Goal: Navigation & Orientation: Find specific page/section

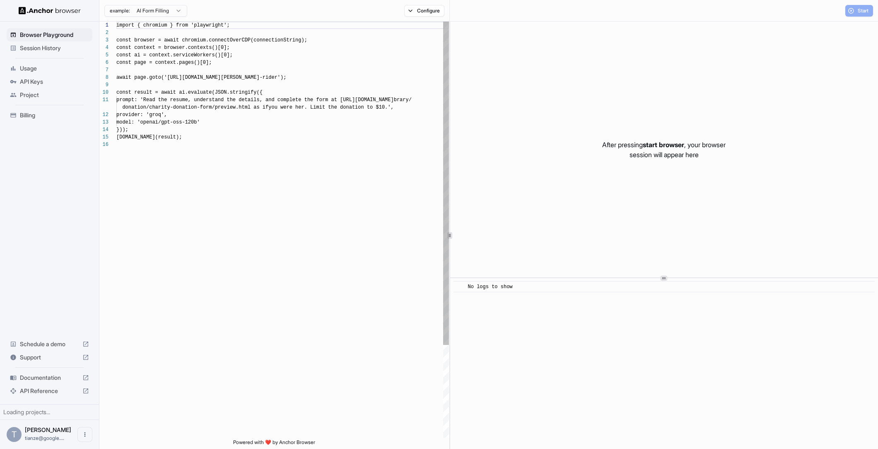
scroll to position [75, 0]
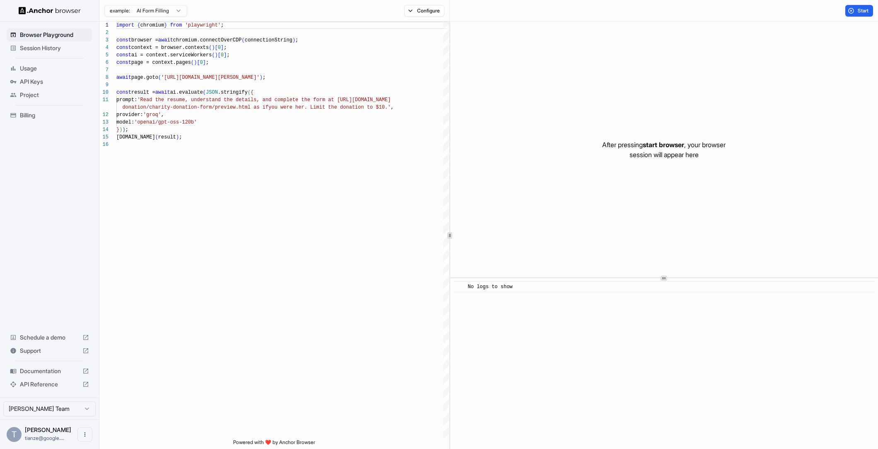
click at [50, 85] on span "API Keys" at bounding box center [54, 81] width 69 height 8
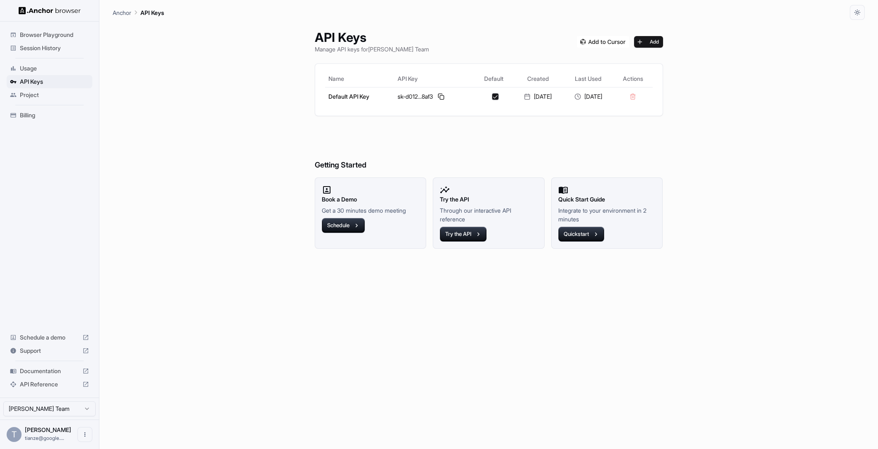
click at [56, 368] on span "Documentation" at bounding box center [49, 371] width 59 height 8
click at [47, 52] on span "Session History" at bounding box center [54, 48] width 69 height 8
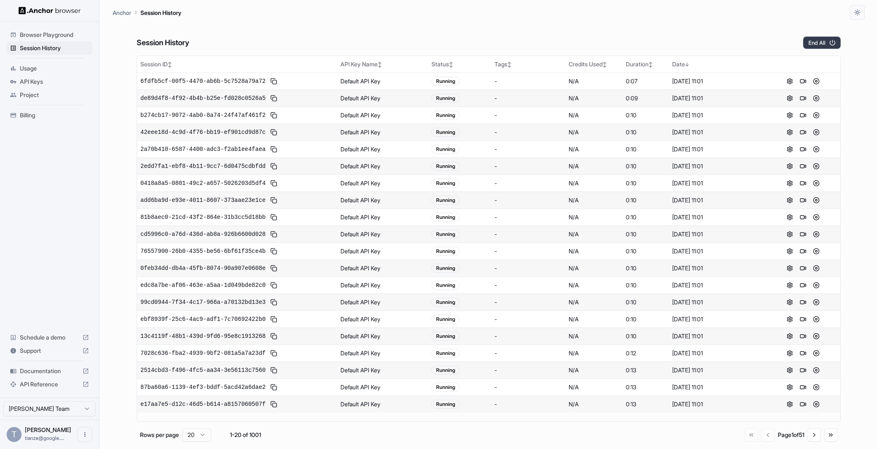
click at [822, 46] on button "End All" at bounding box center [822, 42] width 38 height 12
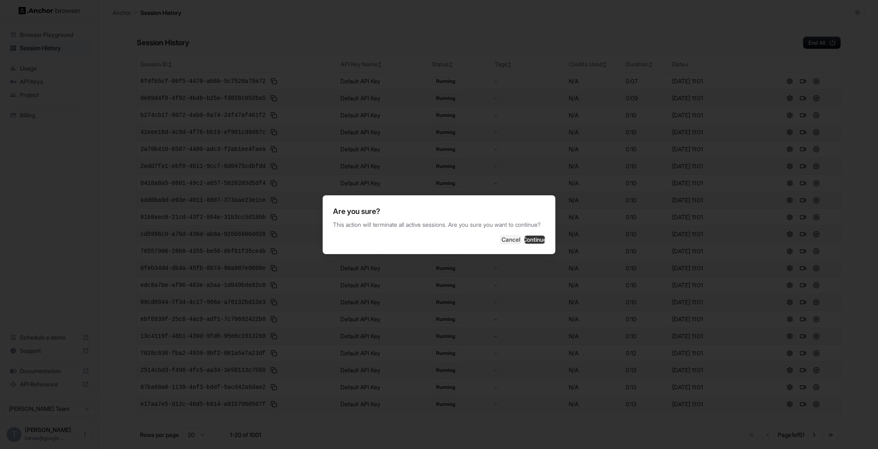
click at [537, 244] on button "Continue" at bounding box center [535, 239] width 21 height 8
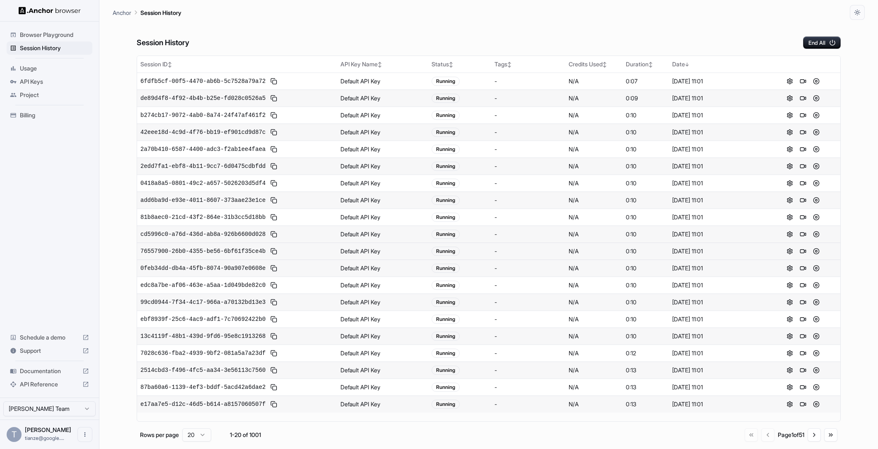
scroll to position [34, 0]
click at [816, 440] on button "Go to next page" at bounding box center [814, 434] width 13 height 13
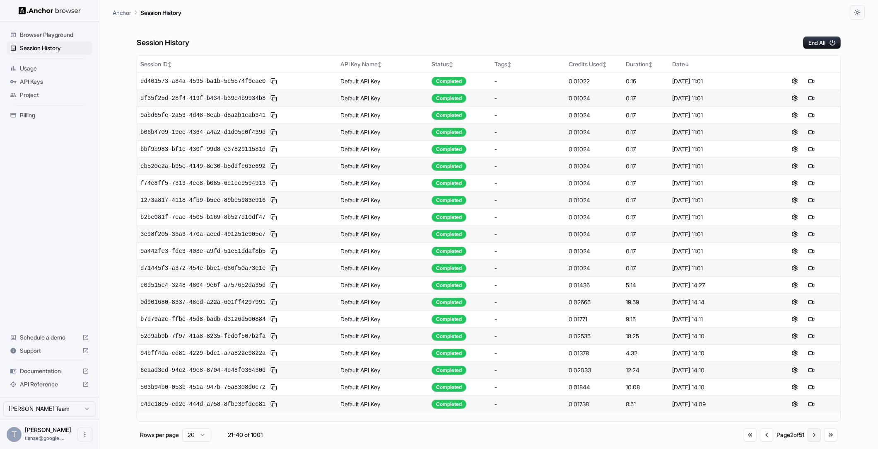
drag, startPoint x: 784, startPoint y: 442, endPoint x: 806, endPoint y: 439, distance: 22.1
click at [784, 439] on div "Page 2 of 51" at bounding box center [791, 434] width 28 height 8
click at [808, 439] on button "Go to next page" at bounding box center [814, 434] width 13 height 13
click at [760, 440] on button "Go to previous page" at bounding box center [766, 434] width 13 height 13
click at [760, 441] on button "Go to previous page" at bounding box center [766, 434] width 13 height 13
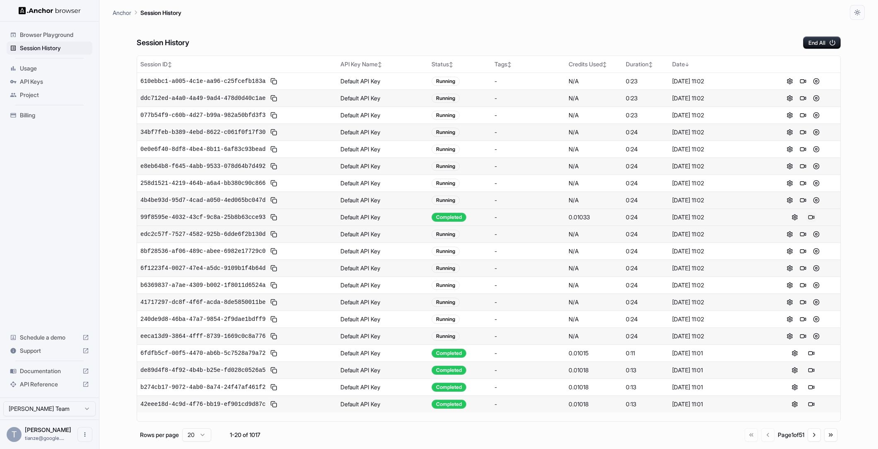
click at [810, 222] on button at bounding box center [812, 217] width 10 height 10
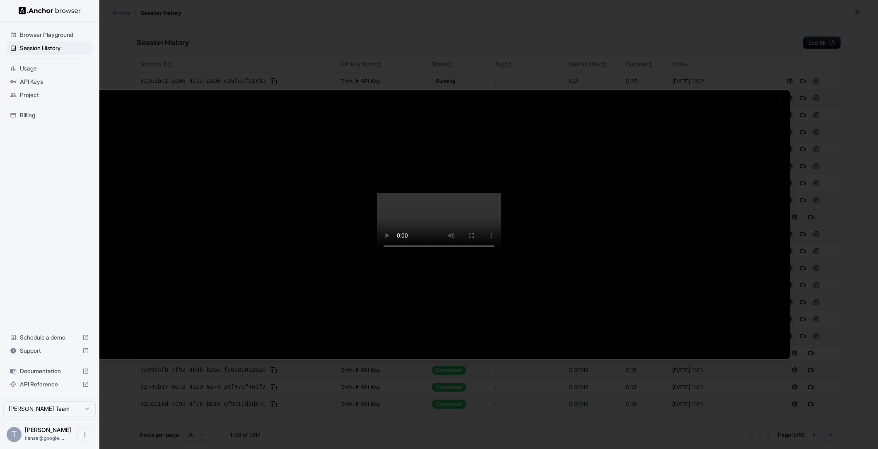
click at [844, 241] on div at bounding box center [439, 224] width 878 height 449
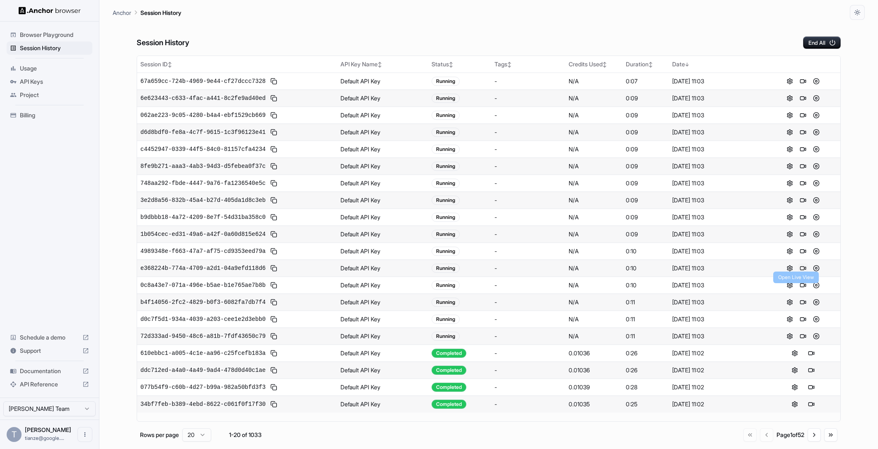
scroll to position [34, 0]
click at [810, 436] on button "Go to next page" at bounding box center [814, 434] width 13 height 13
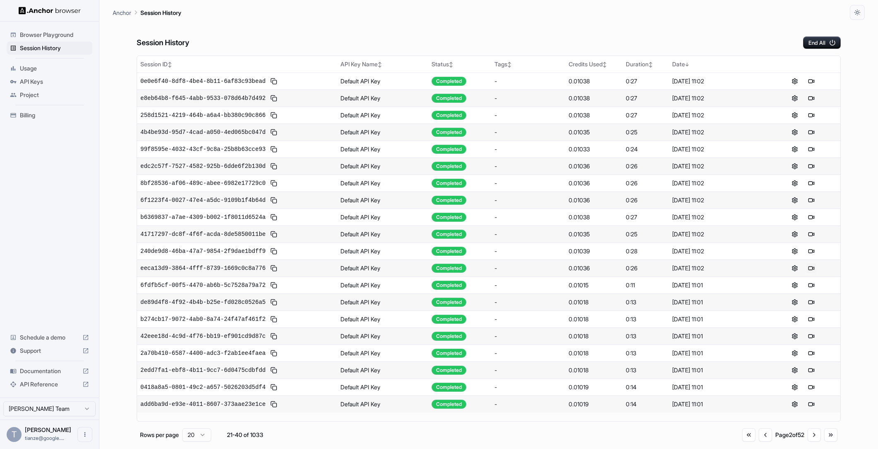
click at [807, 264] on button at bounding box center [812, 268] width 10 height 10
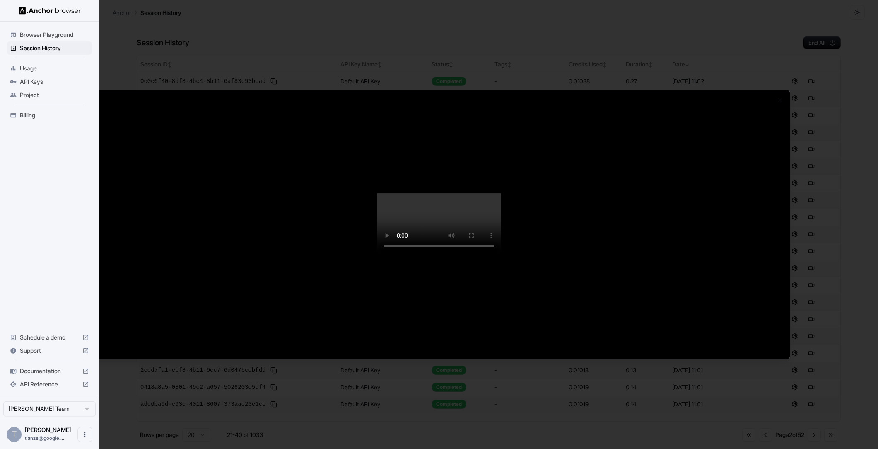
click at [840, 148] on div at bounding box center [439, 224] width 878 height 449
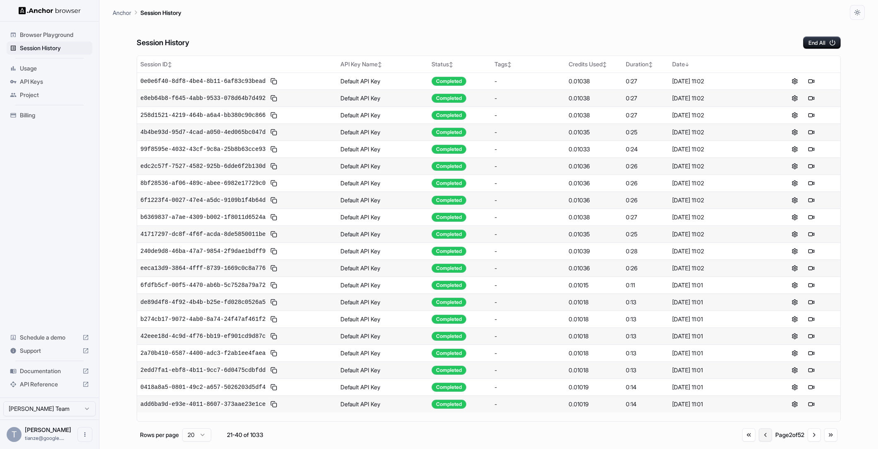
click at [759, 441] on button "Go to previous page" at bounding box center [765, 434] width 13 height 13
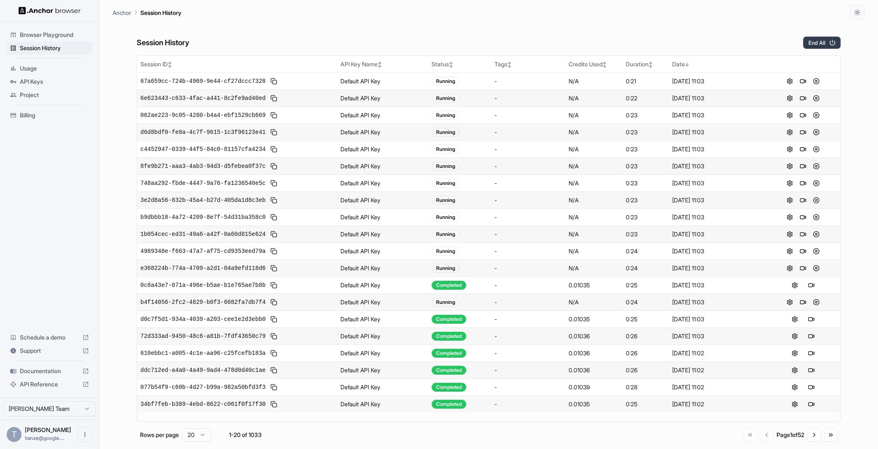
click at [813, 44] on button "End All" at bounding box center [822, 42] width 38 height 12
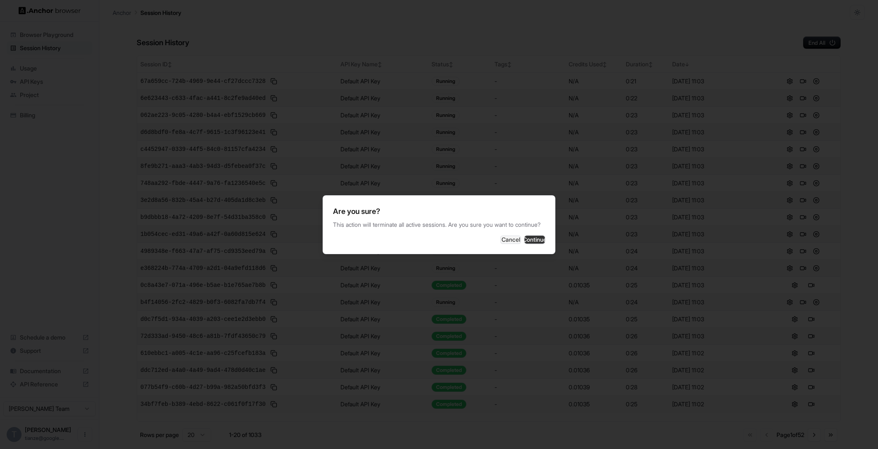
click at [545, 244] on button "Continue" at bounding box center [535, 239] width 21 height 8
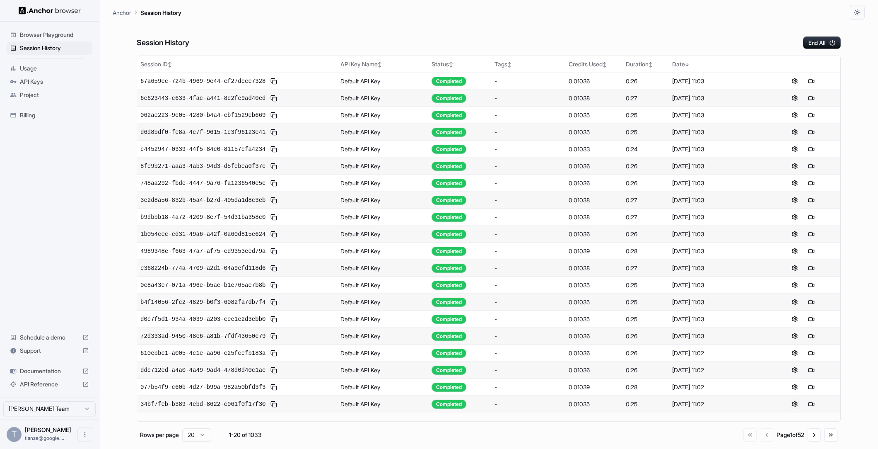
scroll to position [34, 0]
click at [808, 439] on button "Go to next page" at bounding box center [814, 434] width 13 height 13
click at [759, 441] on button "Go to previous page" at bounding box center [765, 434] width 13 height 13
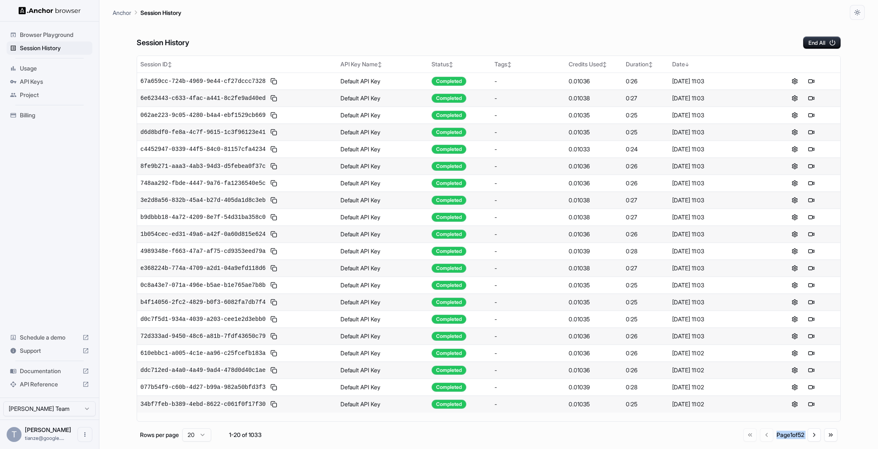
click at [752, 441] on div "Go to first page Go to previous page Page 1 of 52 Go to next page Go to last pa…" at bounding box center [791, 434] width 94 height 13
click at [36, 119] on span "Billing" at bounding box center [54, 115] width 69 height 8
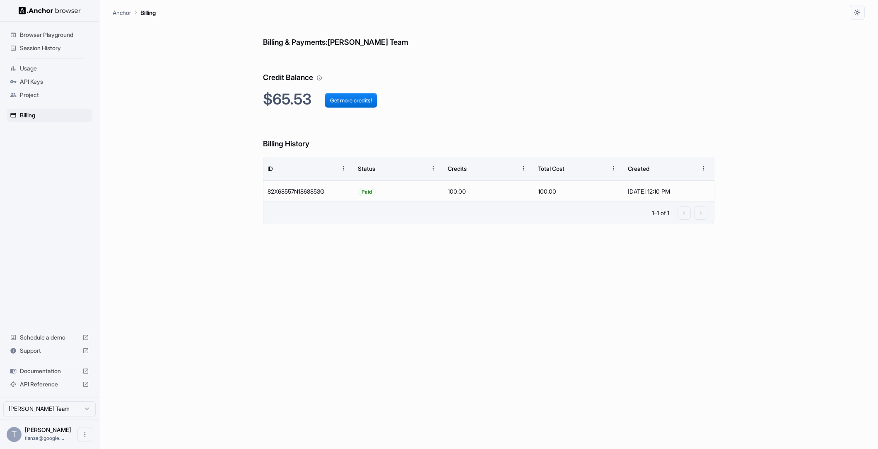
click at [41, 47] on span "Session History" at bounding box center [54, 48] width 69 height 8
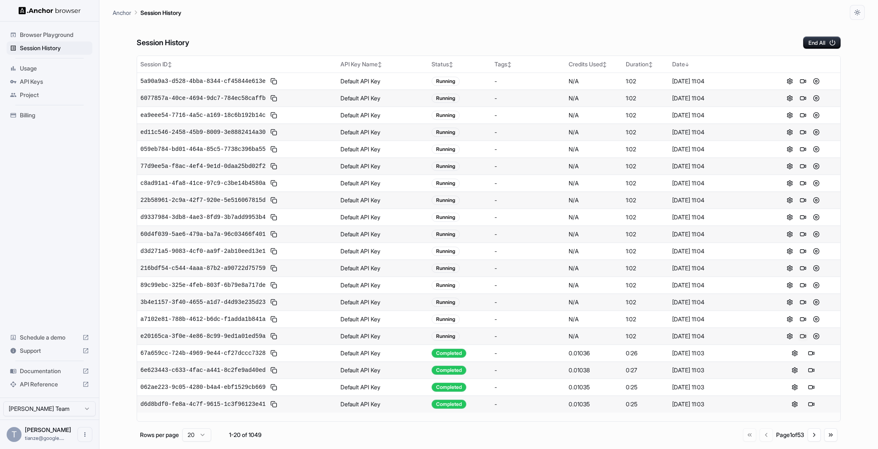
click at [802, 341] on button at bounding box center [803, 336] width 10 height 10
click at [809, 120] on button at bounding box center [812, 115] width 10 height 10
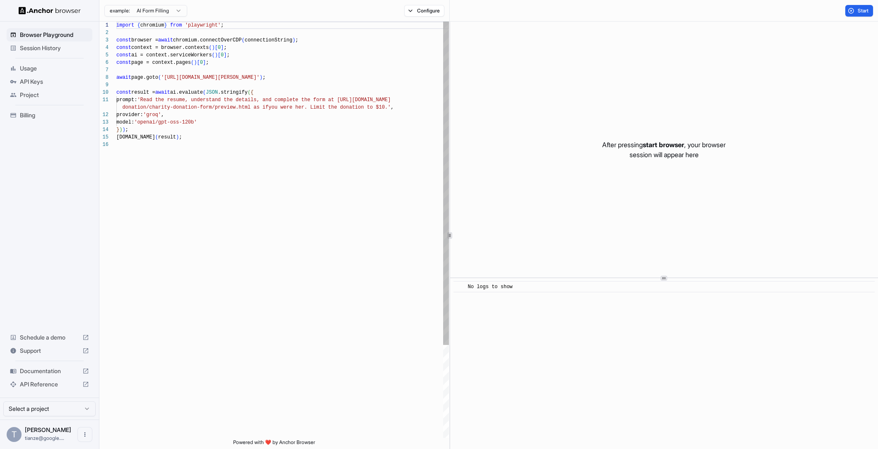
scroll to position [75, 0]
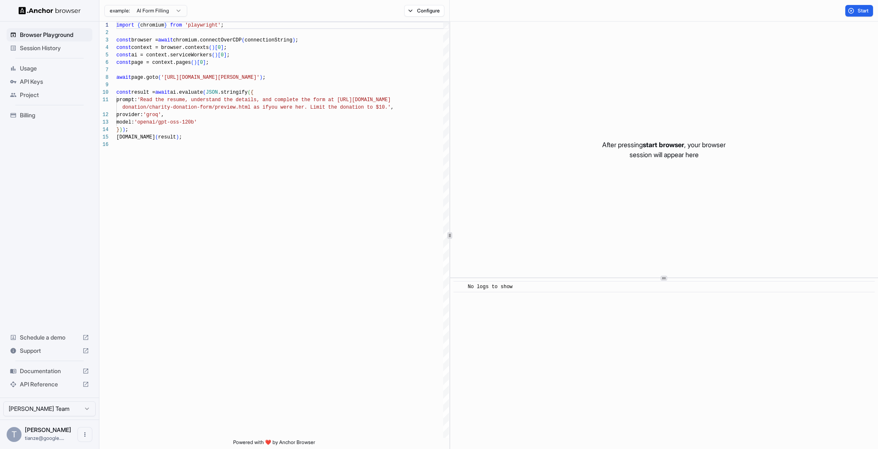
click at [35, 51] on span "Session History" at bounding box center [54, 48] width 69 height 8
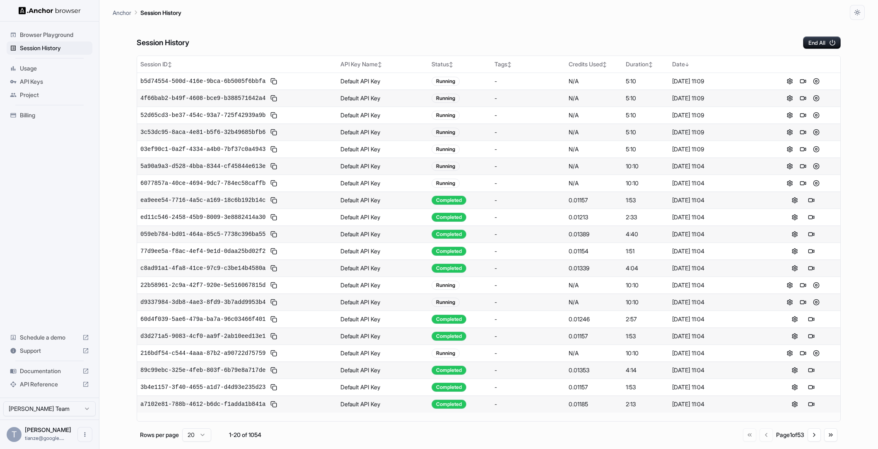
click at [873, 155] on main "Anchor Session History Session History End All Session ID ↕ API Key Name ↕ Stat…" at bounding box center [488, 224] width 779 height 449
click at [799, 358] on button at bounding box center [803, 353] width 10 height 10
click at [814, 438] on button "Go to next page" at bounding box center [814, 434] width 13 height 13
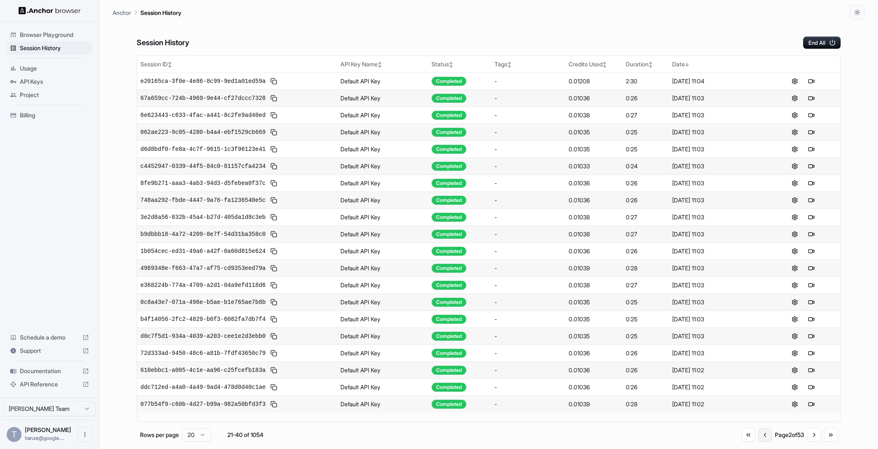
click at [759, 440] on button "Go to previous page" at bounding box center [765, 434] width 13 height 13
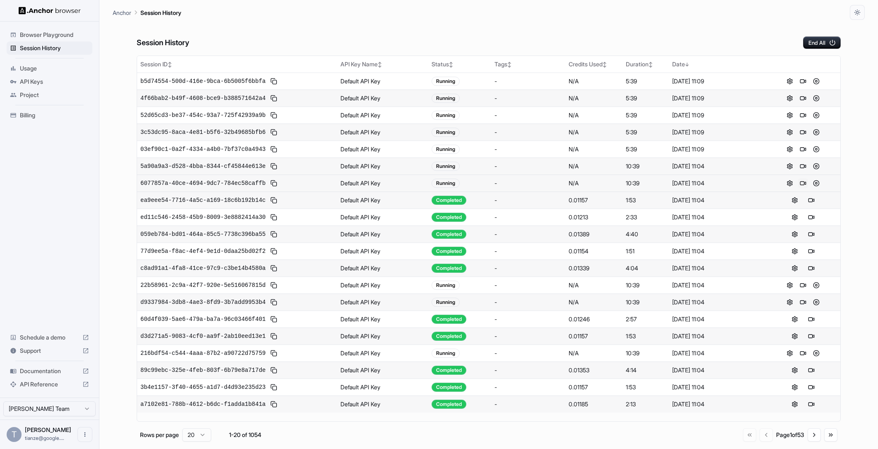
click at [798, 178] on button at bounding box center [803, 183] width 10 height 10
click at [822, 43] on button "End All" at bounding box center [822, 42] width 38 height 12
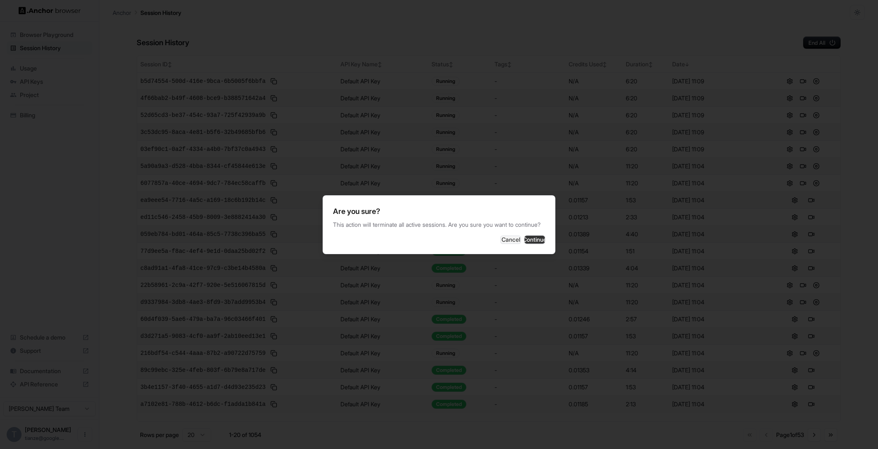
click at [545, 242] on button "Continue" at bounding box center [535, 239] width 21 height 8
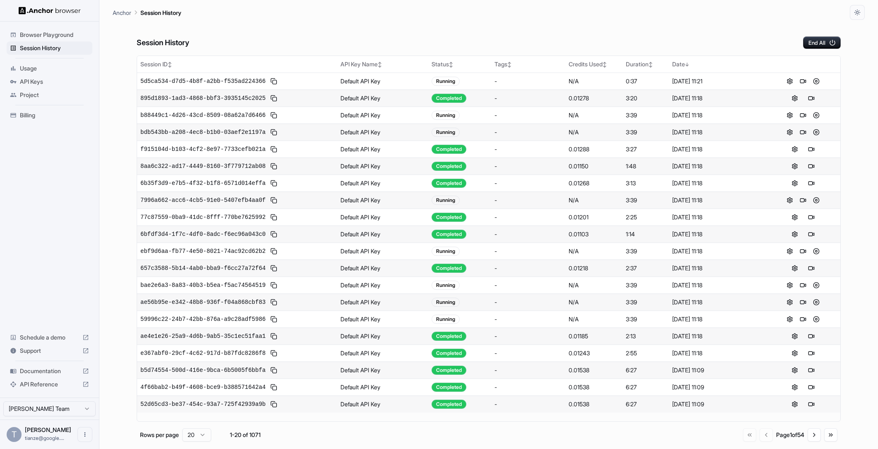
scroll to position [34, 0]
click at [808, 435] on button "Go to next page" at bounding box center [814, 434] width 13 height 13
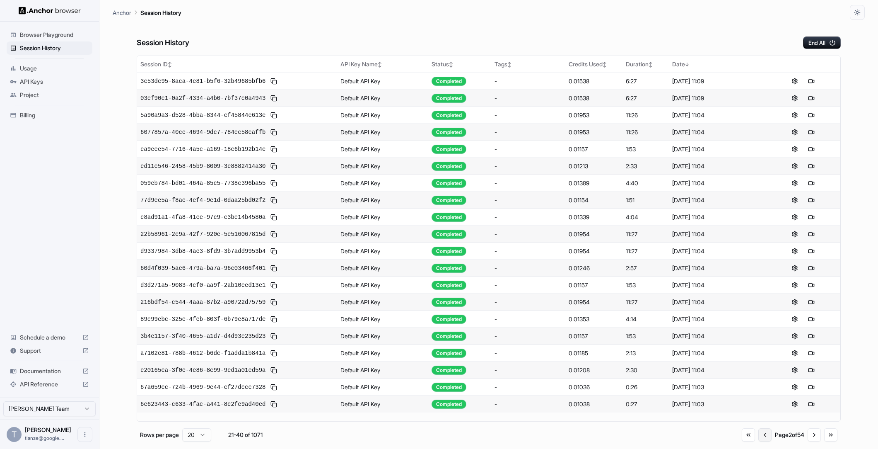
click at [759, 439] on button "Go to previous page" at bounding box center [765, 434] width 13 height 13
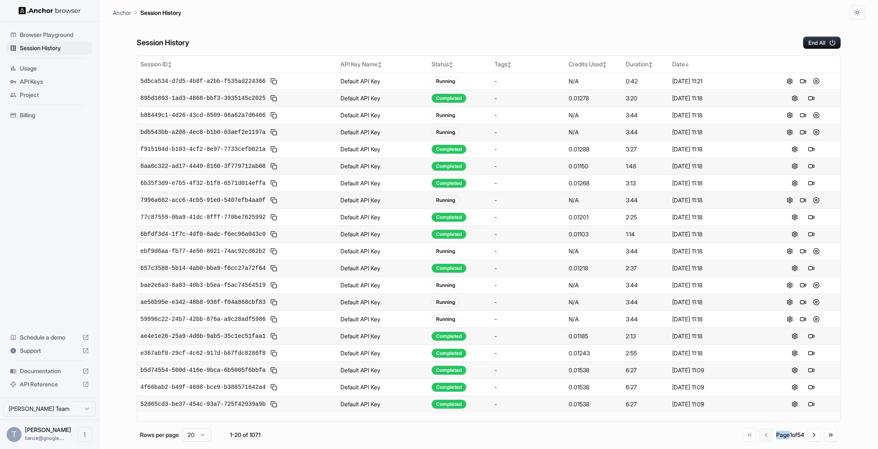
click at [749, 439] on div "Go to first page Go to previous page Page 1 of 54 Go to next page Go to last pa…" at bounding box center [790, 434] width 94 height 13
click at [810, 439] on button "Go to next page" at bounding box center [814, 434] width 13 height 13
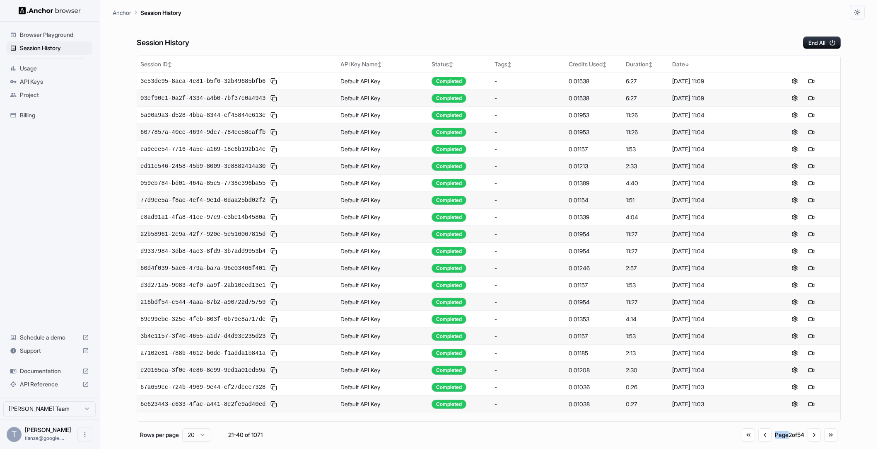
click at [760, 440] on div "Go to first page Go to previous page Page 2 of 54 Go to next page Go to last pa…" at bounding box center [790, 434] width 96 height 13
click at [759, 441] on button "Go to previous page" at bounding box center [765, 434] width 13 height 13
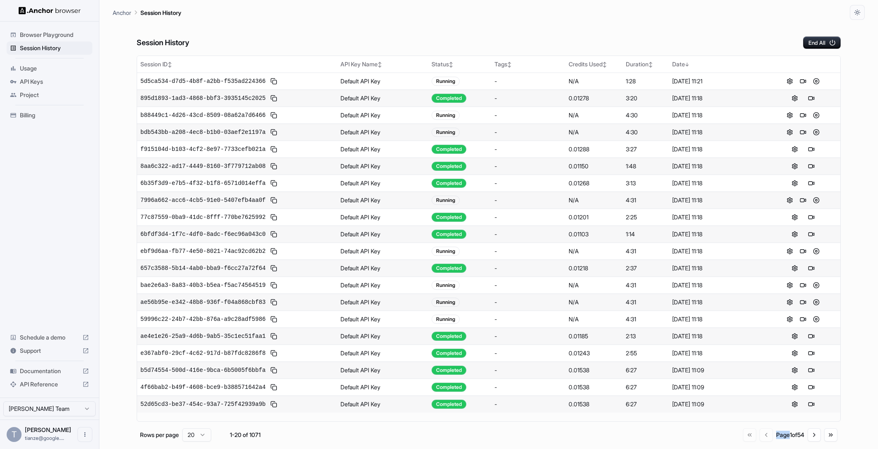
click at [754, 441] on div "Go to first page Go to previous page Page 1 of 54 Go to next page Go to last pa…" at bounding box center [790, 434] width 94 height 13
click at [752, 441] on div "Go to first page Go to previous page Page 1 of 54 Go to next page Go to last pa…" at bounding box center [790, 434] width 94 height 13
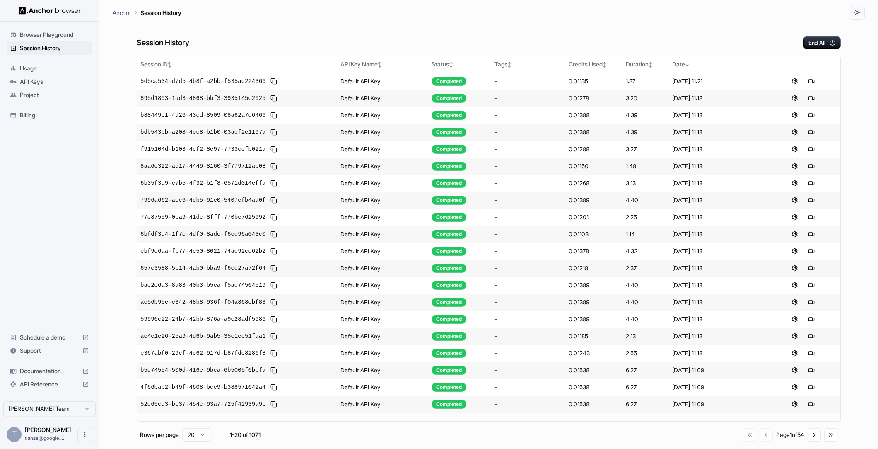
scroll to position [34, 0]
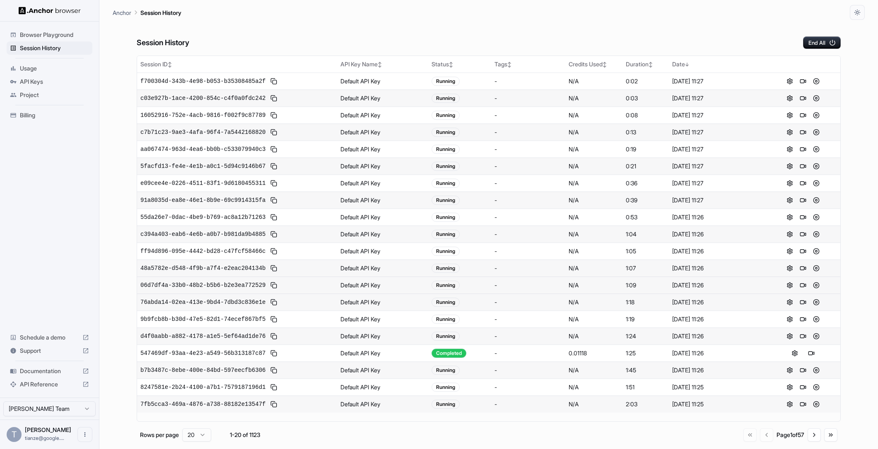
scroll to position [34, 0]
click at [813, 439] on button "Go to next page" at bounding box center [814, 434] width 13 height 13
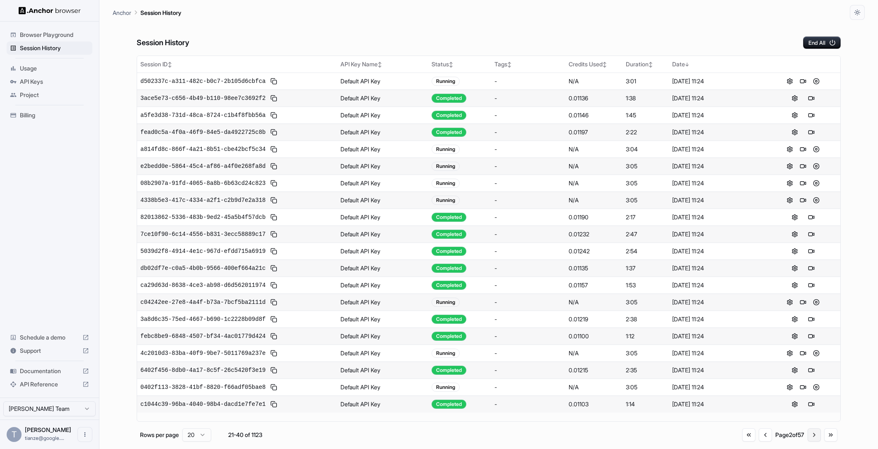
click at [813, 439] on button "Go to next page" at bounding box center [814, 434] width 13 height 13
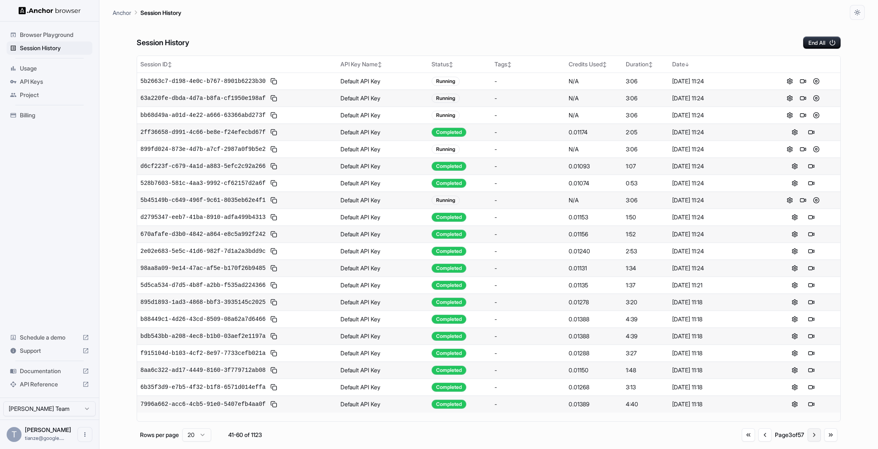
click at [813, 440] on button "Go to next page" at bounding box center [814, 434] width 13 height 13
